Goal: Check status: Check status

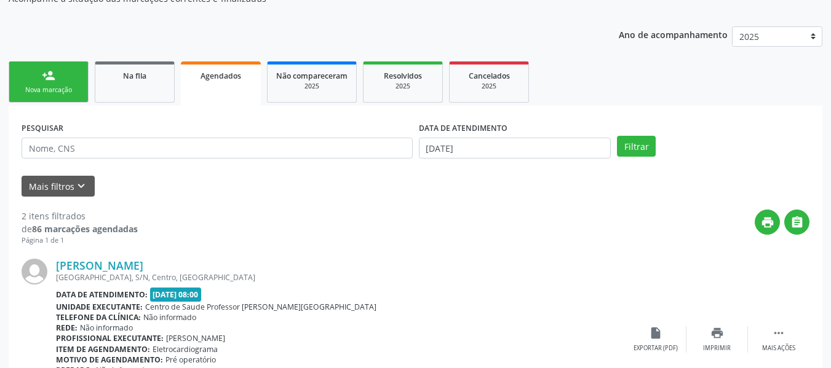
scroll to position [164, 0]
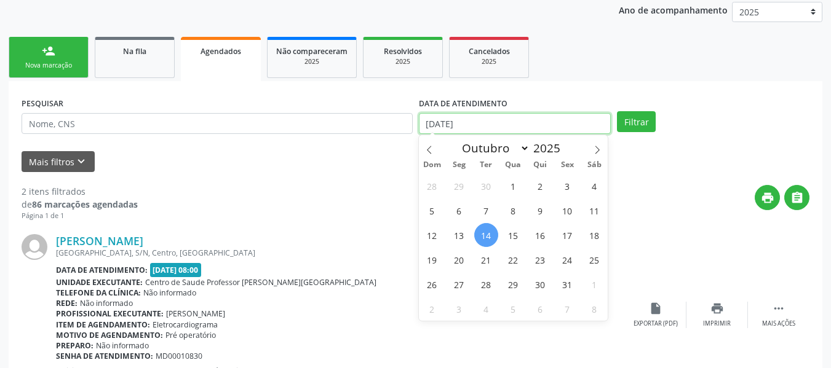
click at [433, 117] on input "[DATE]" at bounding box center [515, 123] width 192 height 21
click at [510, 191] on span "1" at bounding box center [513, 186] width 24 height 24
type input "01/10/2025"
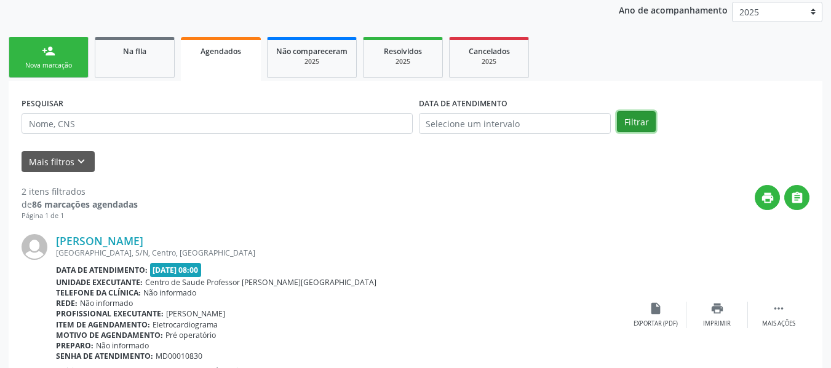
click at [634, 120] on button "Filtrar" at bounding box center [636, 121] width 39 height 21
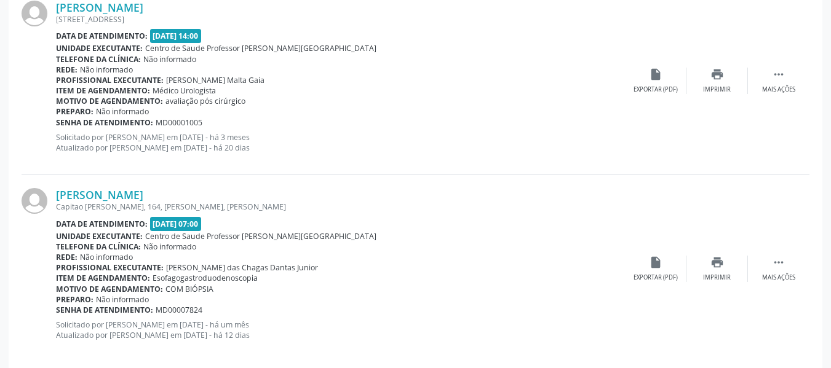
scroll to position [2879, 0]
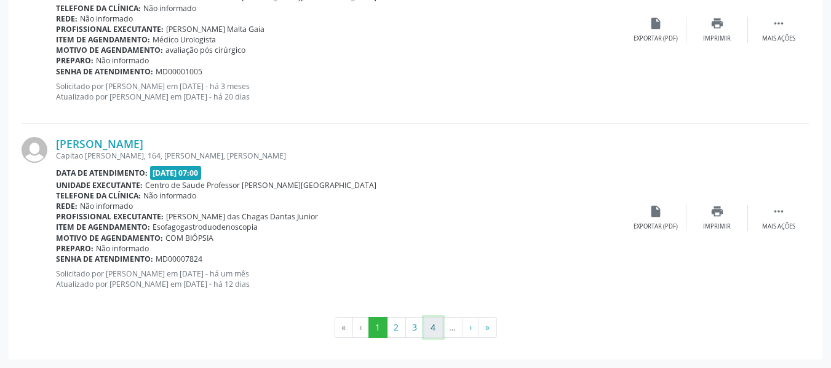
click at [431, 328] on button "4" at bounding box center [433, 327] width 19 height 21
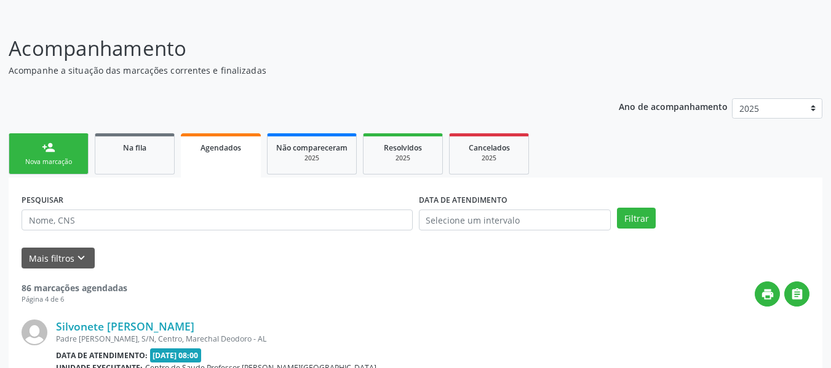
scroll to position [2892, 0]
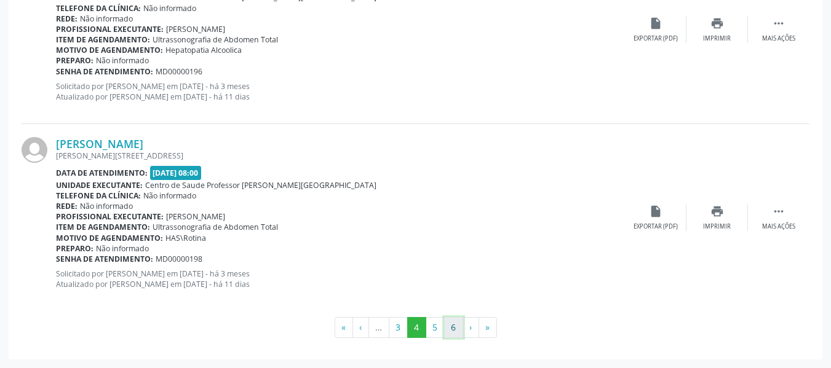
click at [449, 325] on button "6" at bounding box center [453, 327] width 19 height 21
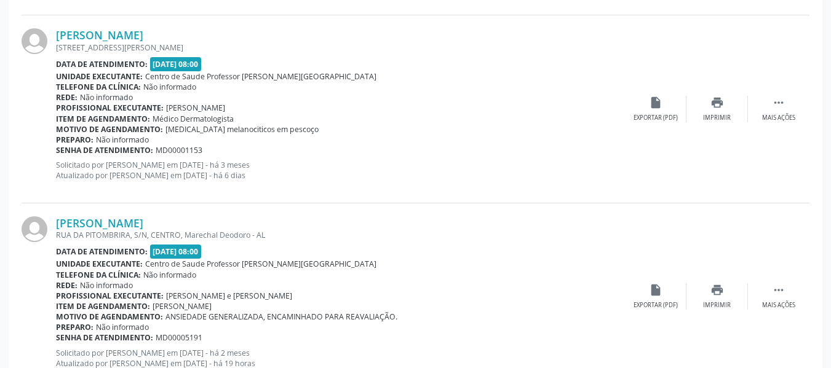
scroll to position [1688, 0]
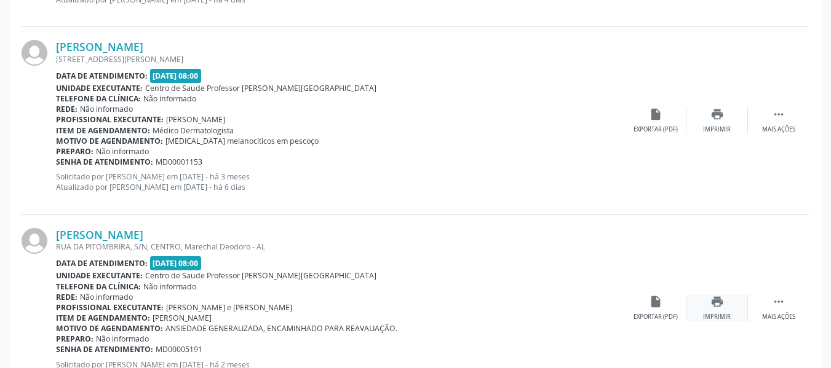
click at [719, 302] on icon "print" at bounding box center [717, 302] width 14 height 14
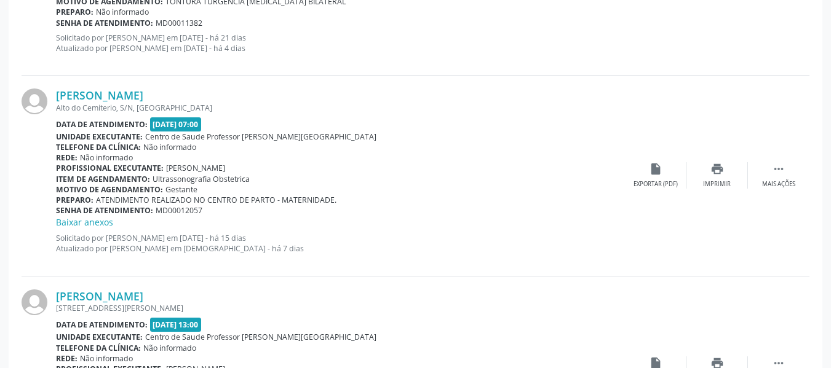
scroll to position [745, 0]
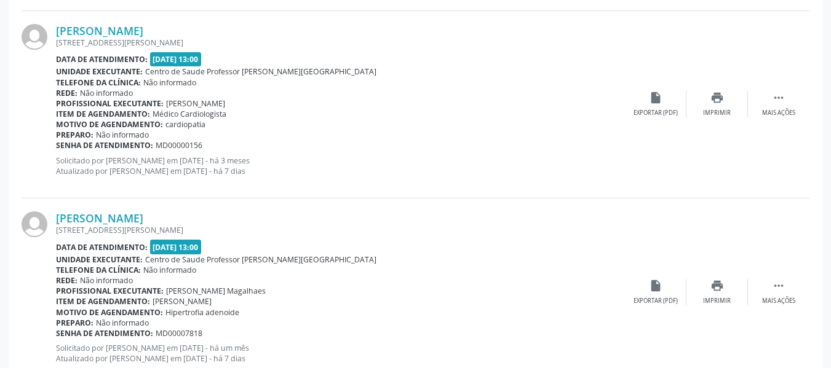
drag, startPoint x: 829, startPoint y: 361, endPoint x: 837, endPoint y: 362, distance: 7.5
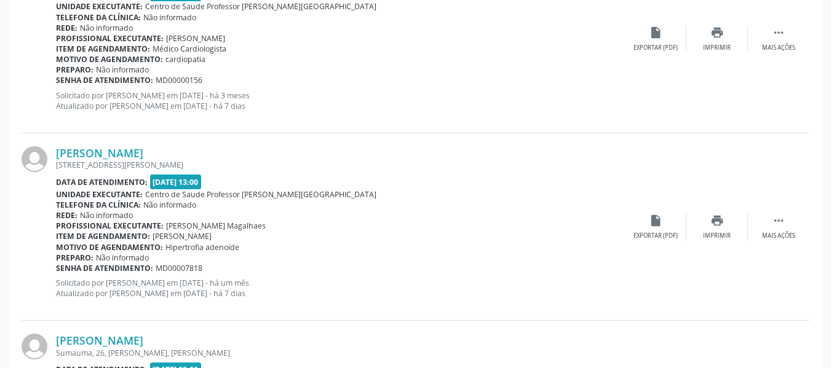
scroll to position [1043, 0]
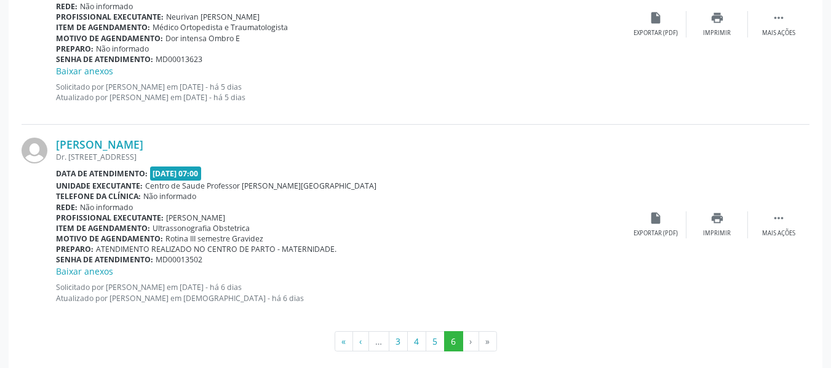
scroll to position [2179, 0]
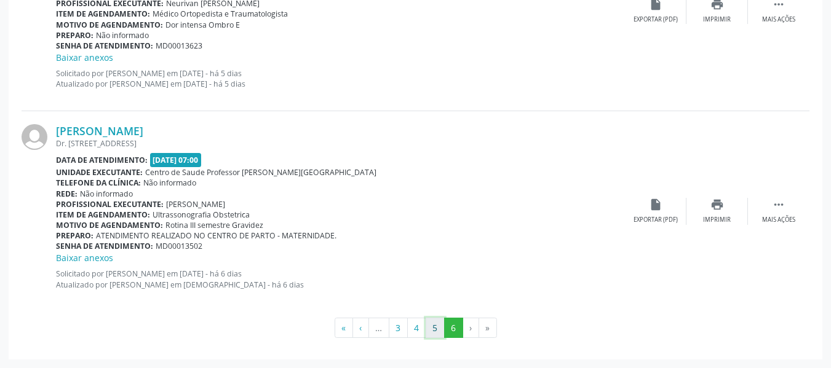
click at [435, 328] on button "5" at bounding box center [434, 328] width 19 height 21
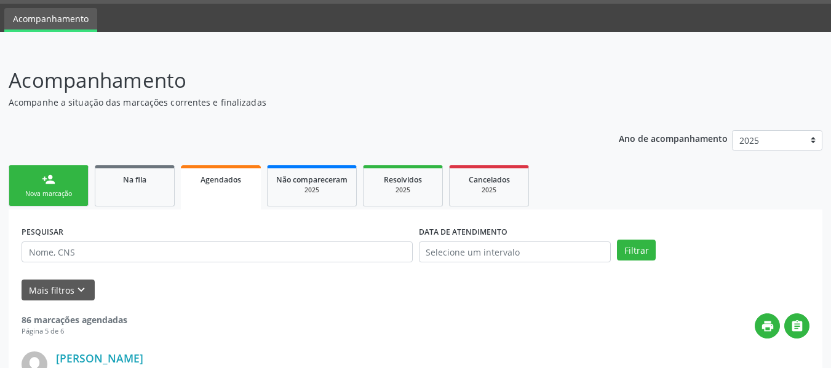
scroll to position [0, 0]
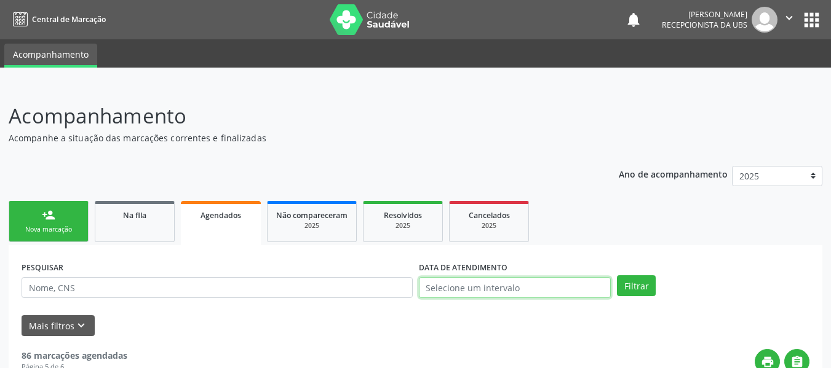
click at [430, 286] on input "text" at bounding box center [515, 287] width 192 height 21
click at [239, 218] on span "Agendados" at bounding box center [220, 215] width 41 height 10
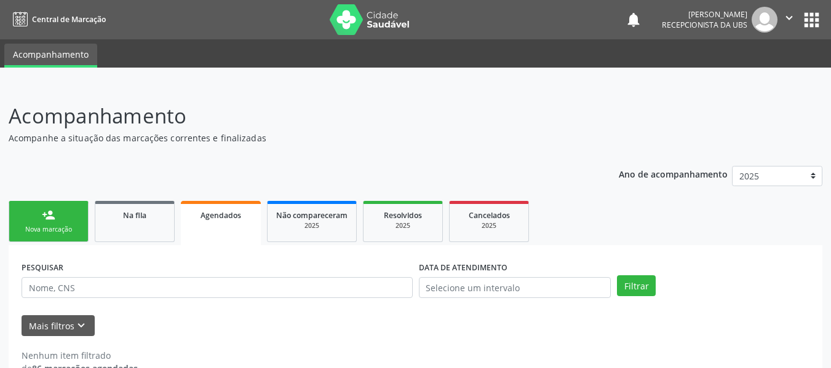
click at [239, 218] on span "Agendados" at bounding box center [220, 215] width 41 height 10
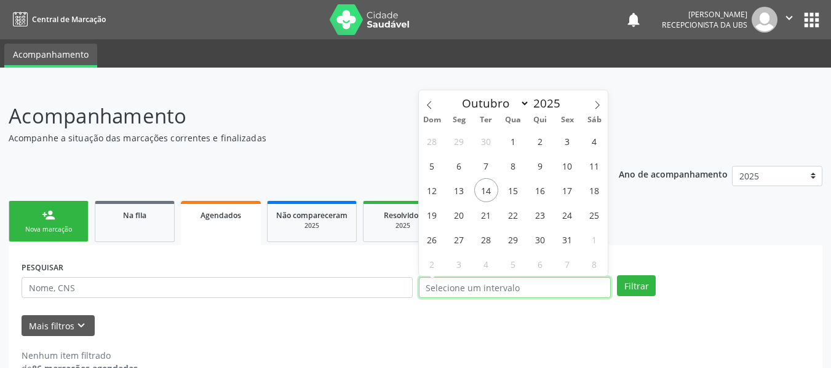
click at [452, 288] on input "text" at bounding box center [515, 287] width 192 height 21
click at [483, 216] on span "21" at bounding box center [486, 215] width 24 height 24
type input "[DATE]"
click at [483, 216] on span "21" at bounding box center [486, 215] width 24 height 24
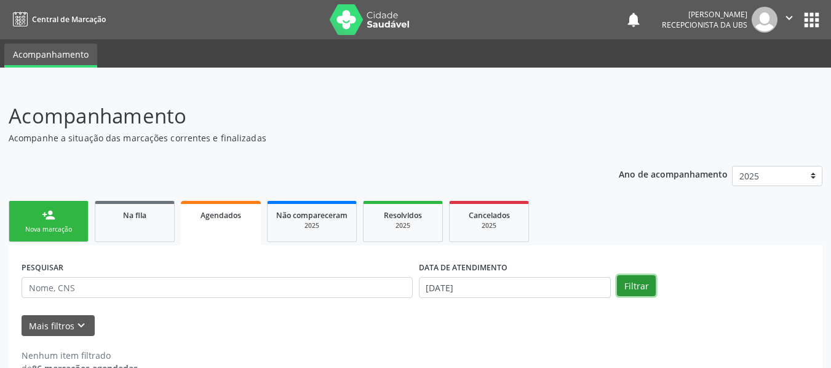
click at [631, 288] on button "Filtrar" at bounding box center [636, 285] width 39 height 21
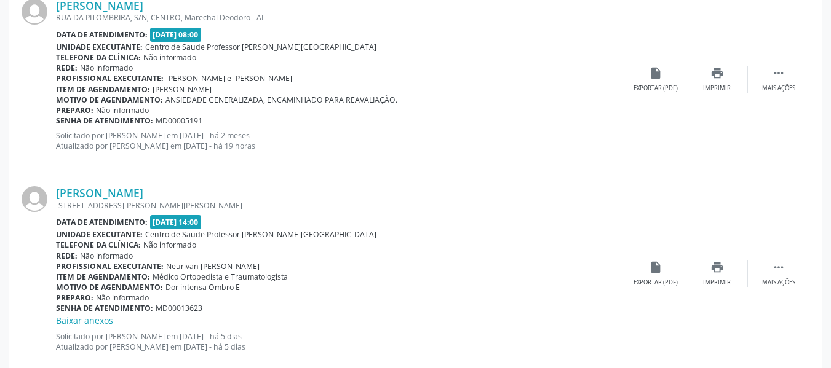
scroll to position [398, 0]
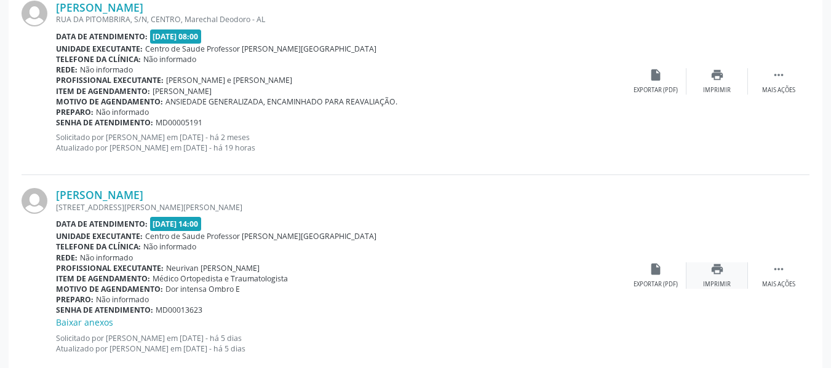
click at [714, 269] on icon "print" at bounding box center [717, 270] width 14 height 14
